Goal: Information Seeking & Learning: Obtain resource

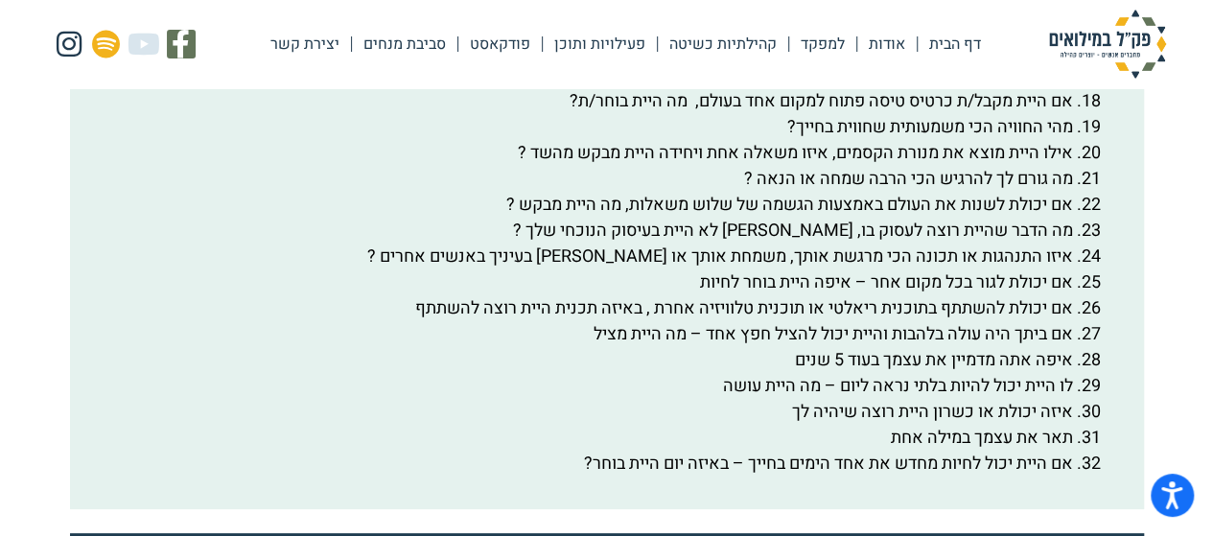
scroll to position [3740, 0]
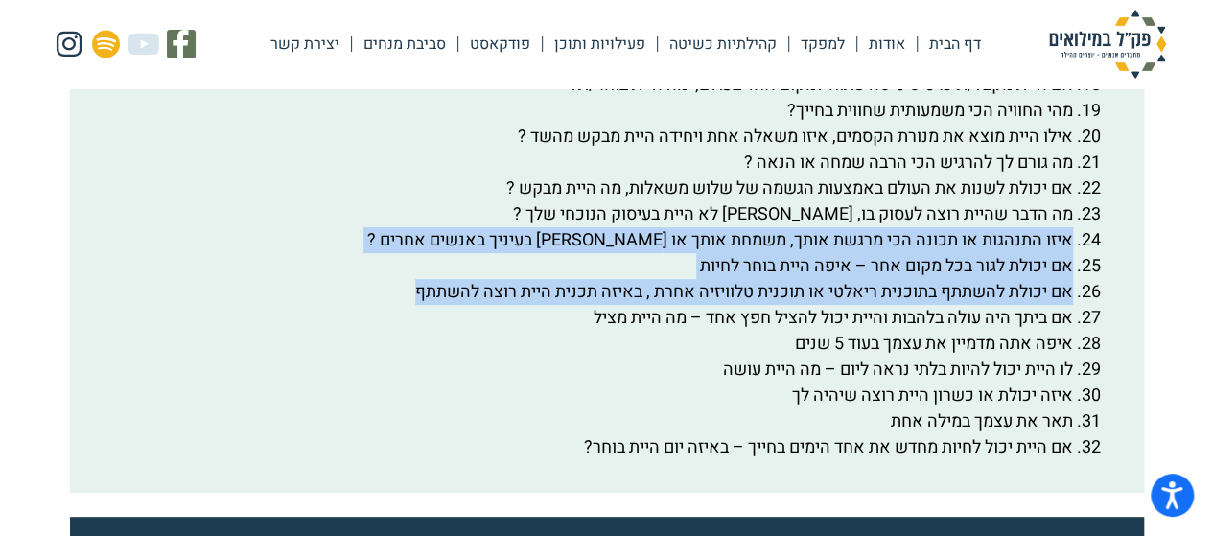
drag, startPoint x: 1072, startPoint y: 293, endPoint x: 388, endPoint y: 342, distance: 685.8
click at [388, 342] on ol "הדבר הטוב ביותר שקרה [PERSON_NAME] השנה פעם אחרונה שקינאתי הייתה ב….. הרגשתי ממ…" at bounding box center [607, 46] width 1010 height 829
copy ol "איזו התנהגות או תכונה הכי מרגשת אותך, משמחת אותך או [PERSON_NAME] בעיניך באנשים…"
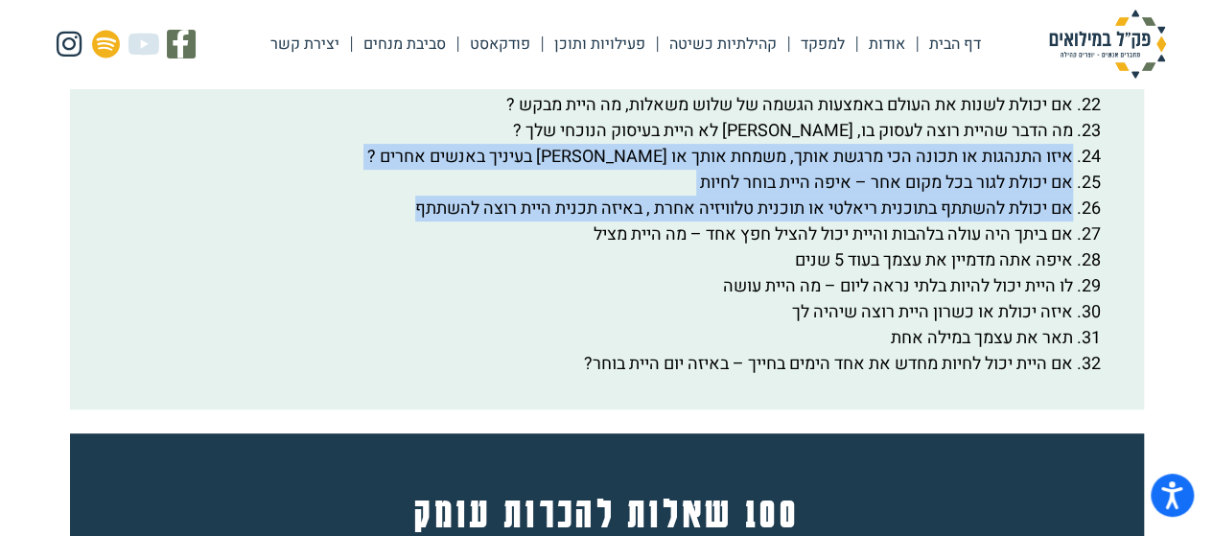
scroll to position [3932, 0]
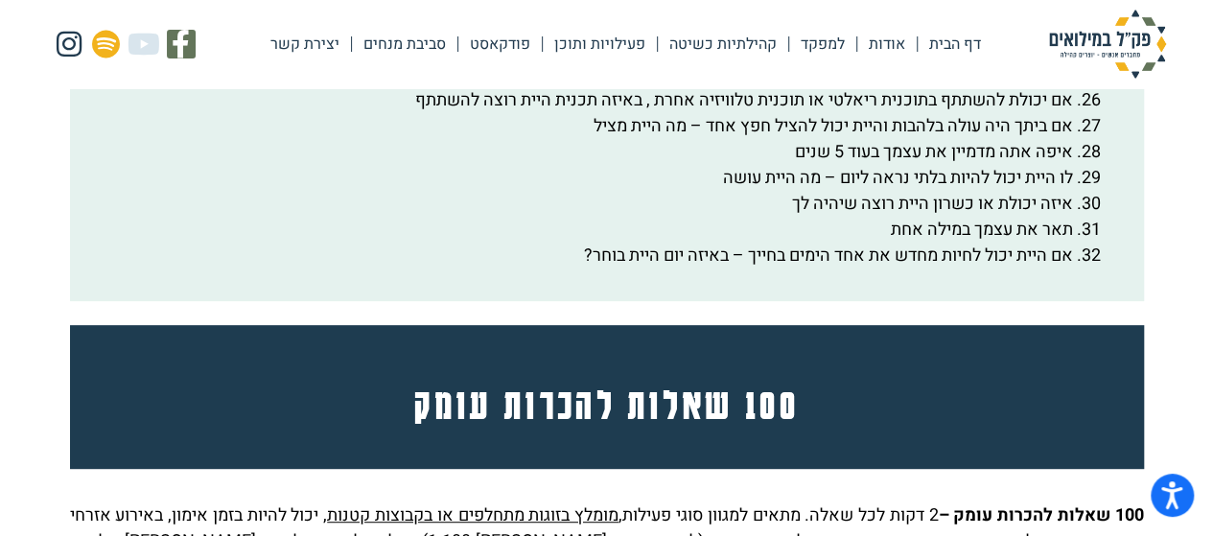
click at [989, 191] on li "לו היית יכול להיות בלתי נראה ליום – מה היית עושה" at bounding box center [588, 178] width 972 height 26
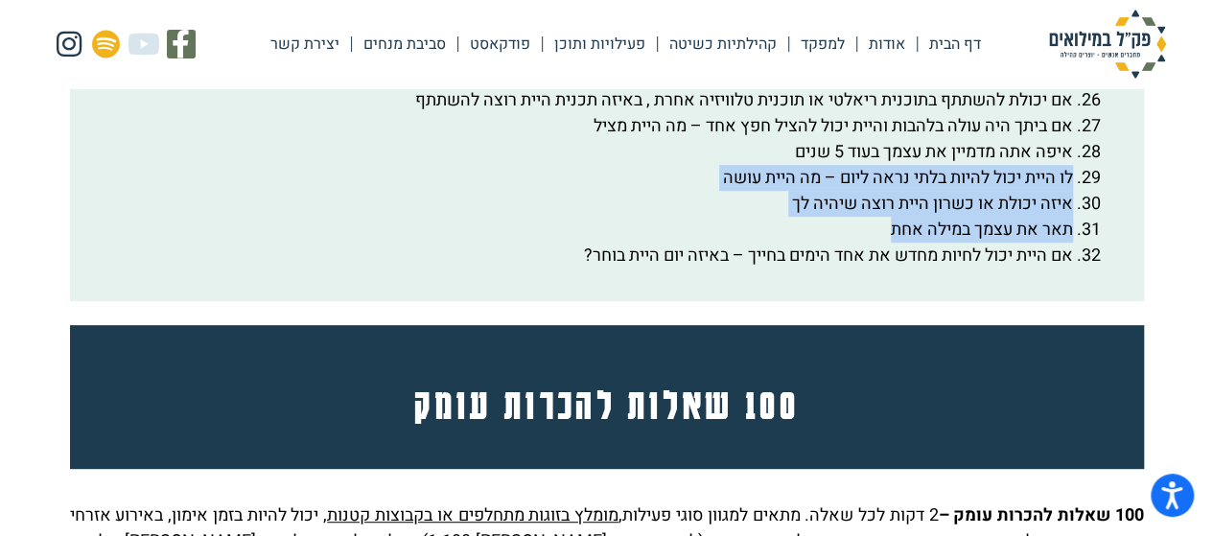
drag, startPoint x: 1072, startPoint y: 230, endPoint x: 751, endPoint y: 270, distance: 323.8
drag, startPoint x: 879, startPoint y: 258, endPoint x: 980, endPoint y: 265, distance: 101.9
click at [980, 217] on li "איזה יכולת או כשרון היית רוצה שיהיה לך" at bounding box center [588, 204] width 972 height 26
click at [1026, 191] on li "לו היית יכול להיות בלתי נראה ליום – מה היית עושה" at bounding box center [588, 178] width 972 height 26
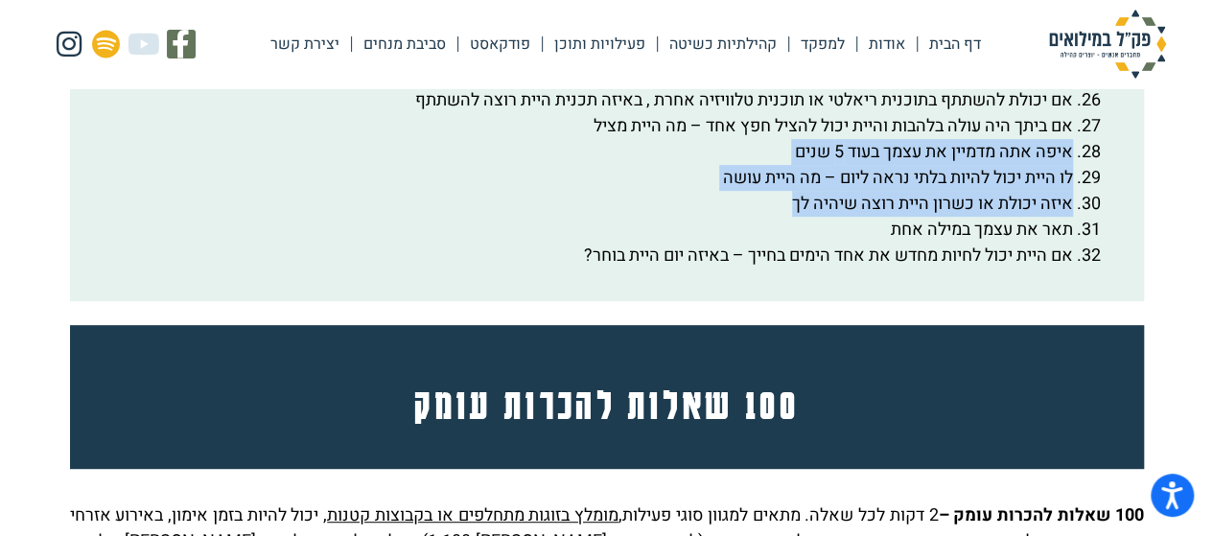
drag, startPoint x: 1071, startPoint y: 201, endPoint x: 752, endPoint y: 254, distance: 322.8
copy ol "איפה אתה מדמיין את עצמך בעוד 5 שנים לו היית יכול להיות בלתי נראה ליום – מה היית…"
